Goal: Task Accomplishment & Management: Manage account settings

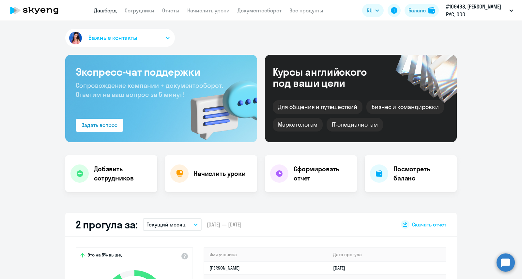
select select "30"
click at [123, 34] on span "Важные контакты" at bounding box center [112, 38] width 49 height 8
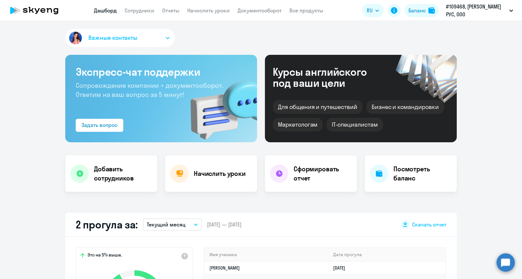
click at [101, 43] on button "Важные контакты" at bounding box center [120, 38] width 110 height 18
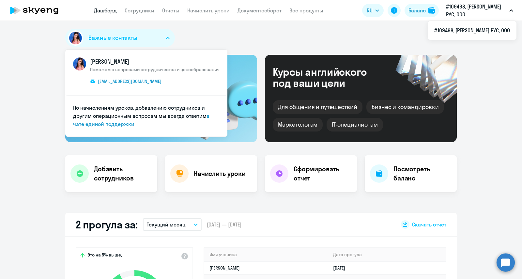
click at [479, 12] on p "#109468, [PERSON_NAME] РУС, ООО" at bounding box center [476, 11] width 61 height 16
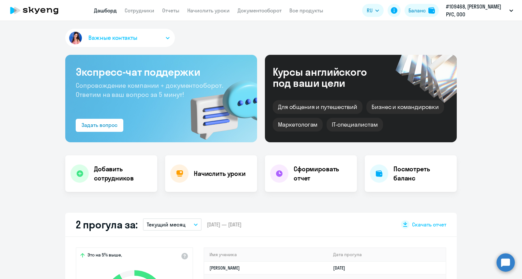
click at [479, 12] on p "#109468, [PERSON_NAME] РУС, ООО" at bounding box center [476, 11] width 61 height 16
click at [140, 8] on link "Сотрудники" at bounding box center [140, 10] width 30 height 7
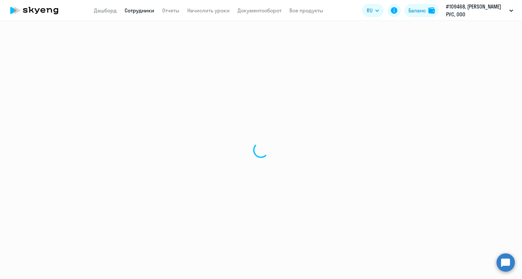
select select "30"
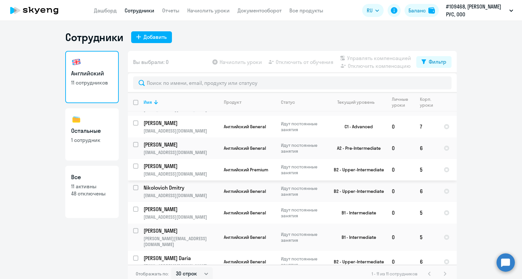
scroll to position [74, 0]
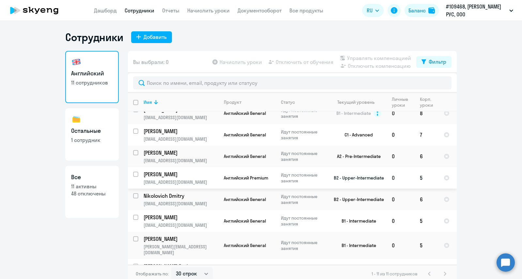
click at [162, 175] on p "[PERSON_NAME]" at bounding box center [181, 174] width 74 height 7
select select "english"
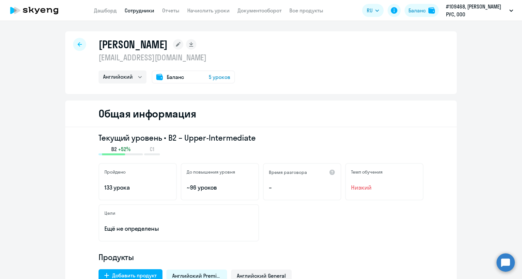
click at [78, 46] on icon at bounding box center [80, 44] width 4 height 5
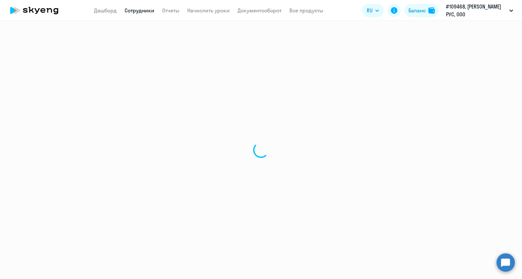
select select "30"
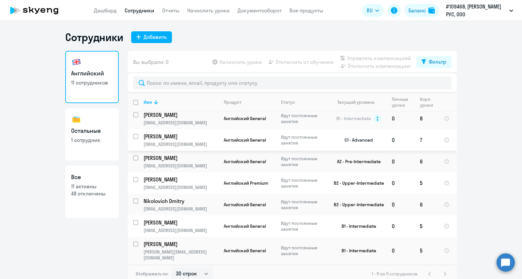
scroll to position [82, 0]
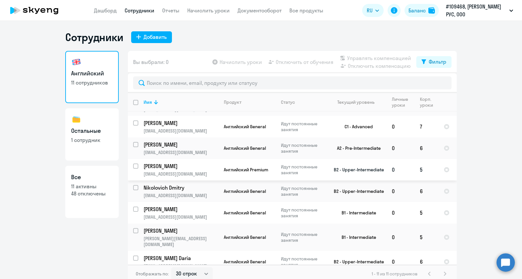
click at [133, 165] on input "select row 460644" at bounding box center [139, 170] width 13 height 13
checkbox input "true"
click at [299, 60] on span "Отключить от обучения" at bounding box center [305, 62] width 58 height 8
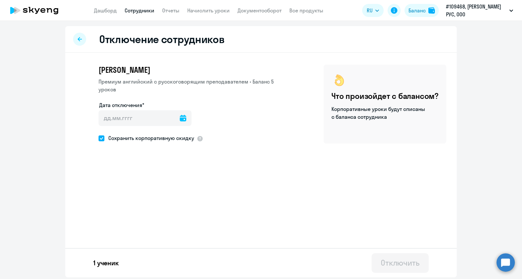
click at [180, 114] on div at bounding box center [183, 118] width 7 height 16
click at [180, 115] on icon at bounding box center [183, 118] width 7 height 7
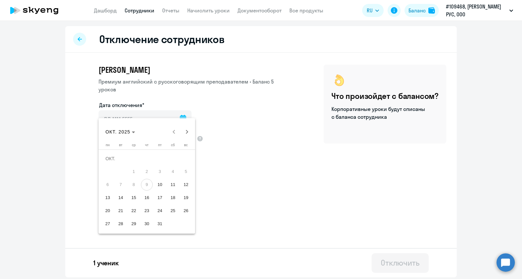
click at [185, 197] on span "19" at bounding box center [186, 198] width 12 height 12
type input "[DATE]"
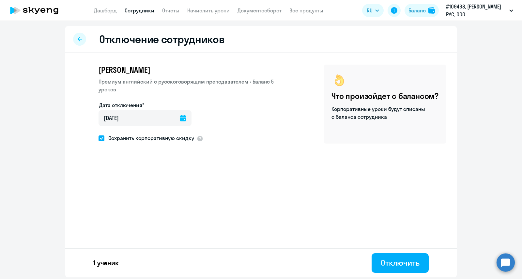
click at [288, 190] on div "Отключение сотрудников [PERSON_NAME] Премиум [DEMOGRAPHIC_DATA] с русскоговорящ…" at bounding box center [261, 151] width 392 height 251
click at [401, 265] on div "Отключить" at bounding box center [400, 263] width 39 height 10
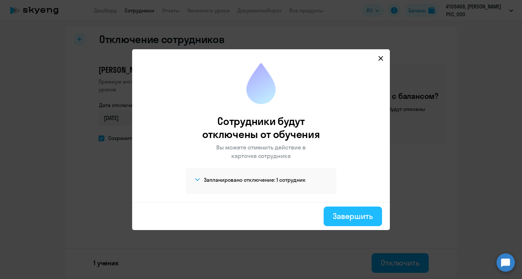
click at [346, 207] on button "Завершить" at bounding box center [353, 217] width 58 height 20
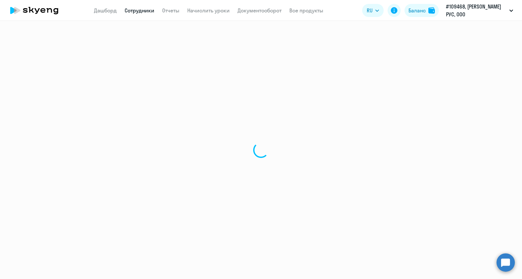
select select "30"
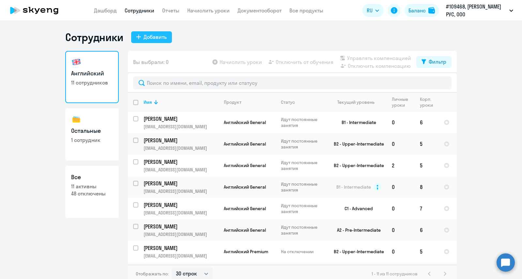
click at [157, 34] on div "Добавить" at bounding box center [155, 37] width 23 height 8
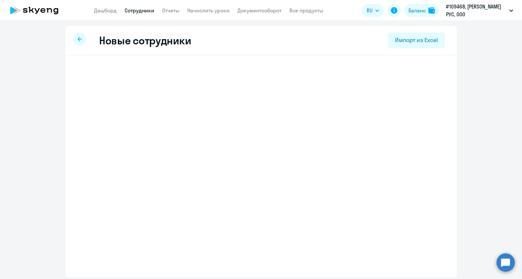
select select "english_adult_not_native_speaker"
select select "3"
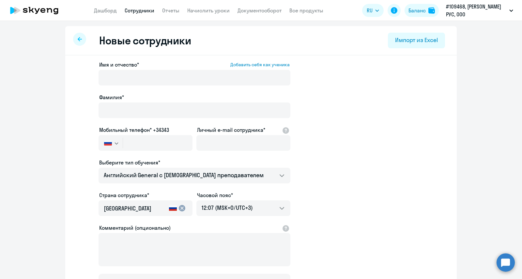
scroll to position [0, 0]
click at [78, 49] on div "Новые сотрудники Импорт из Excel" at bounding box center [261, 40] width 392 height 29
click at [77, 34] on div at bounding box center [79, 38] width 13 height 13
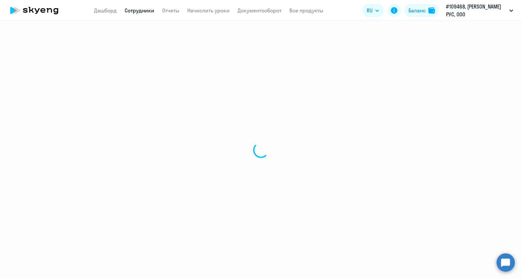
select select "30"
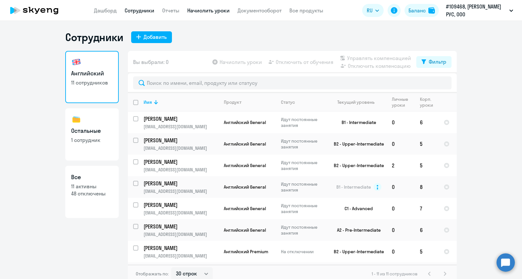
click at [208, 11] on link "Начислить уроки" at bounding box center [208, 10] width 42 height 7
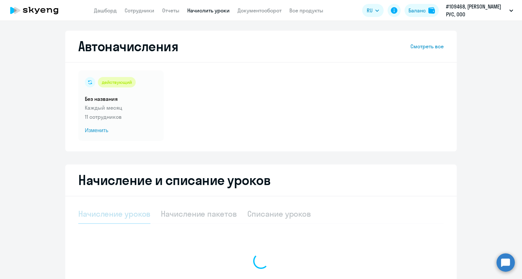
select select "10"
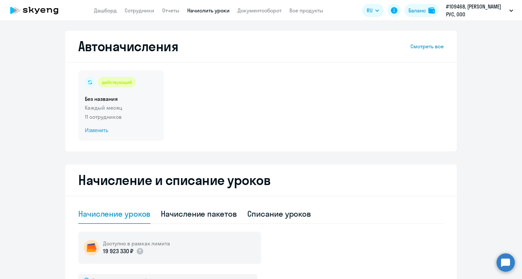
click at [143, 111] on p "Каждый месяц" at bounding box center [121, 108] width 72 height 8
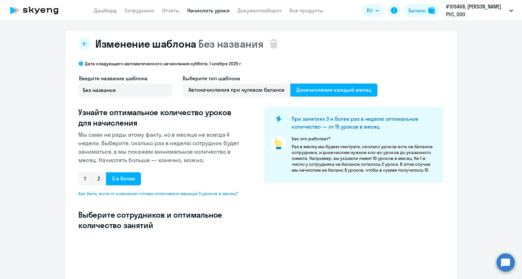
select select "10"
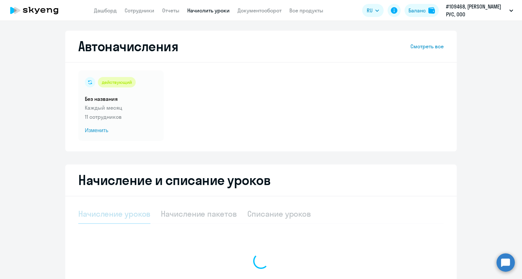
select select "10"
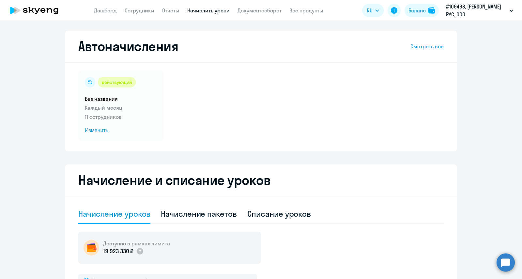
select select "30"
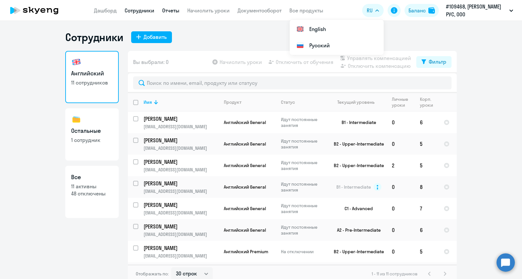
click at [175, 8] on link "Отчеты" at bounding box center [170, 10] width 17 height 7
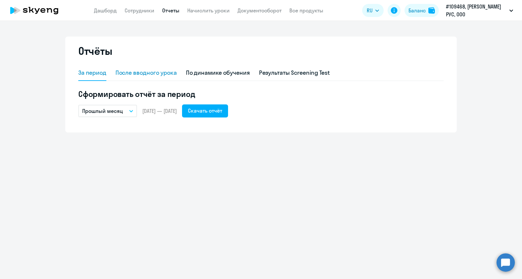
click at [165, 67] on div "После вводного урока" at bounding box center [146, 73] width 61 height 16
select select "10"
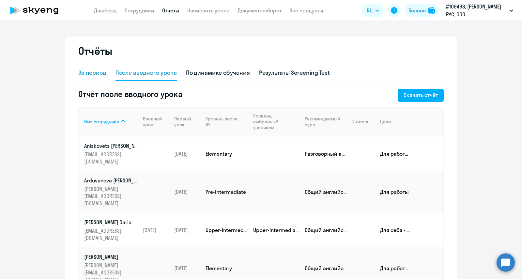
click at [102, 79] on div "За период" at bounding box center [92, 73] width 28 height 16
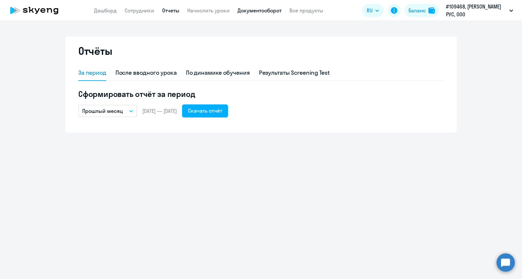
click at [253, 11] on link "Документооборот" at bounding box center [260, 10] width 44 height 7
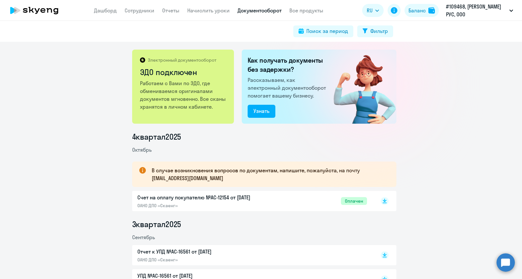
click at [41, 6] on icon at bounding box center [34, 10] width 57 height 16
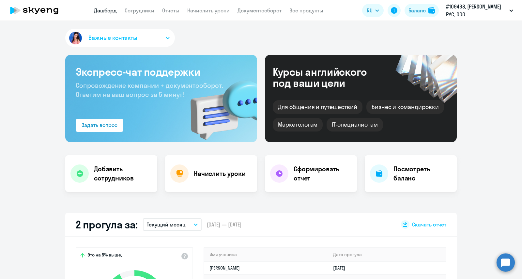
click at [161, 36] on button "Важные контакты" at bounding box center [120, 38] width 110 height 18
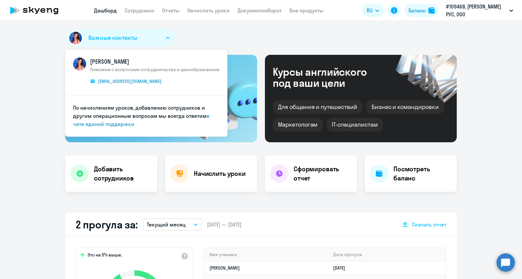
select select "30"
click at [464, 12] on p "#109468, [PERSON_NAME] РУС, ООО" at bounding box center [476, 11] width 61 height 16
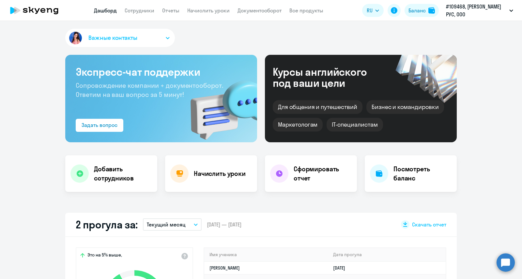
click at [464, 12] on p "#109468, [PERSON_NAME] РУС, ООО" at bounding box center [476, 11] width 61 height 16
click at [143, 41] on button "Важные контакты" at bounding box center [120, 38] width 110 height 18
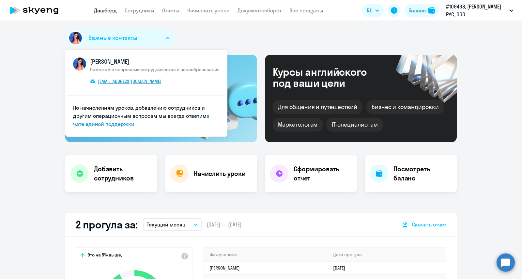
click at [131, 81] on span "[EMAIL_ADDRESS][DOMAIN_NAME]" at bounding box center [130, 81] width 64 height 6
click at [262, 35] on div "Важные контакты [PERSON_NAME] Поможем с вопросами сотрудничества и ценообразова…" at bounding box center [261, 39] width 392 height 21
